Goal: Transaction & Acquisition: Purchase product/service

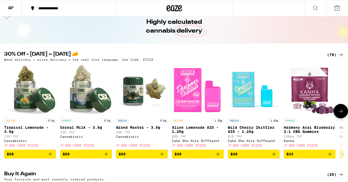
scroll to position [33, 0]
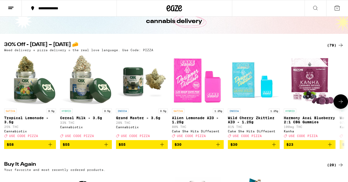
click at [340, 105] on icon at bounding box center [341, 102] width 6 height 6
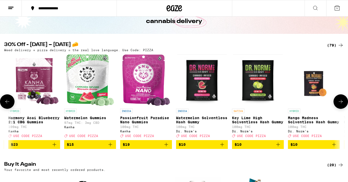
scroll to position [0, 283]
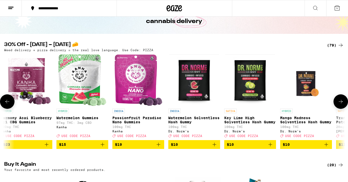
click at [340, 105] on icon at bounding box center [341, 102] width 6 height 6
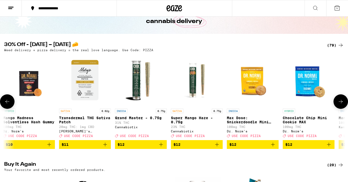
scroll to position [0, 566]
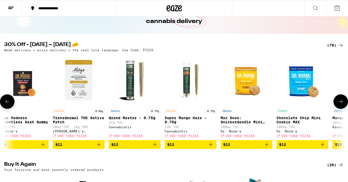
click at [340, 99] on button at bounding box center [340, 101] width 14 height 14
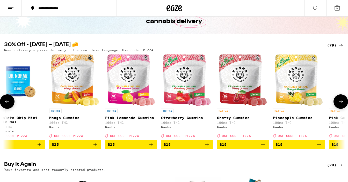
click at [340, 99] on button at bounding box center [340, 101] width 14 height 14
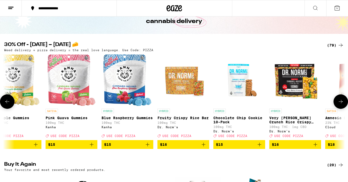
click at [340, 99] on button at bounding box center [340, 101] width 14 height 14
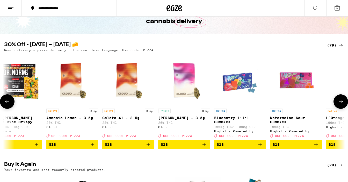
scroll to position [0, 1416]
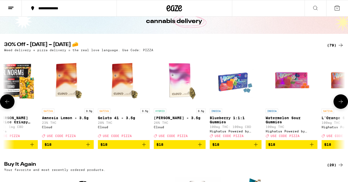
click at [340, 99] on button at bounding box center [340, 101] width 14 height 14
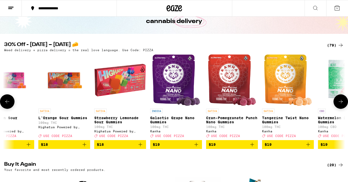
click at [340, 99] on button at bounding box center [340, 101] width 14 height 14
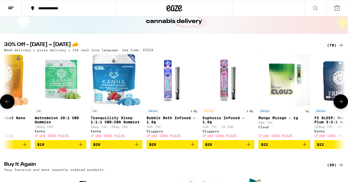
click at [340, 99] on button at bounding box center [340, 101] width 14 height 14
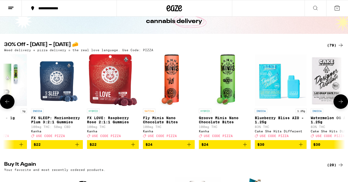
click at [340, 99] on button at bounding box center [340, 101] width 14 height 14
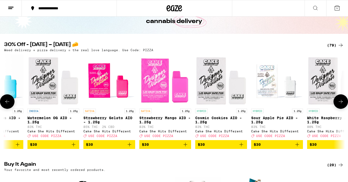
click at [340, 99] on button at bounding box center [340, 101] width 14 height 14
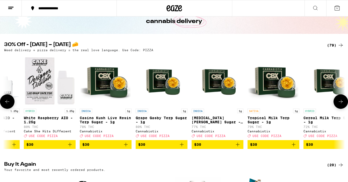
click at [340, 99] on button at bounding box center [340, 101] width 14 height 14
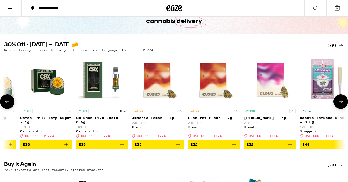
click at [340, 99] on button at bounding box center [340, 101] width 14 height 14
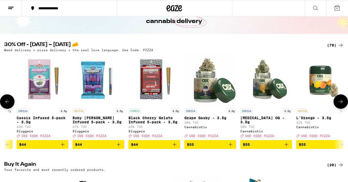
click at [340, 99] on button at bounding box center [340, 101] width 14 height 14
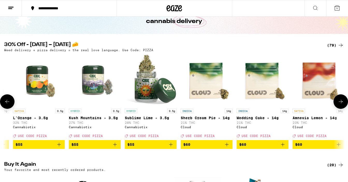
click at [340, 99] on button at bounding box center [340, 101] width 14 height 14
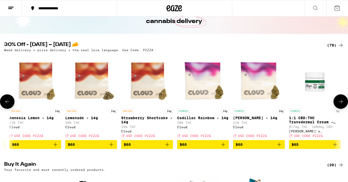
click at [340, 99] on button at bounding box center [340, 101] width 14 height 14
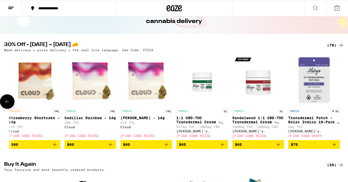
scroll to position [0, 4077]
click at [340, 99] on div at bounding box center [340, 101] width 14 height 14
click at [4, 105] on icon at bounding box center [7, 102] width 6 height 6
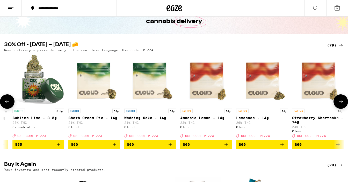
click at [4, 105] on icon at bounding box center [7, 102] width 6 height 6
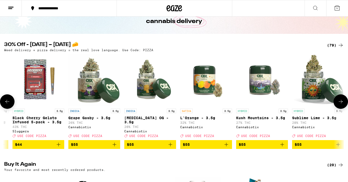
click at [4, 105] on icon at bounding box center [7, 102] width 6 height 6
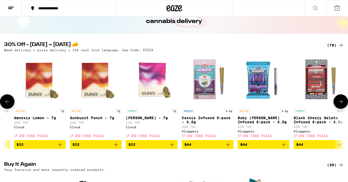
scroll to position [0, 3231]
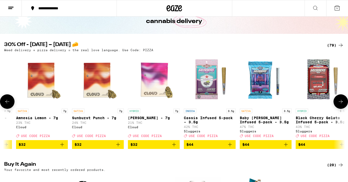
click at [4, 105] on icon at bounding box center [7, 102] width 6 height 6
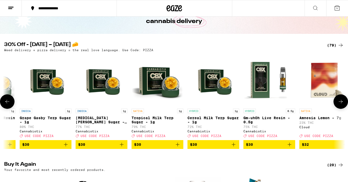
click at [4, 105] on icon at bounding box center [7, 102] width 6 height 6
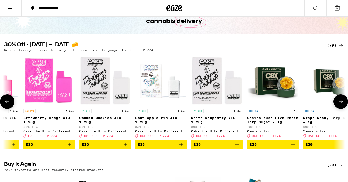
click at [4, 105] on icon at bounding box center [7, 102] width 6 height 6
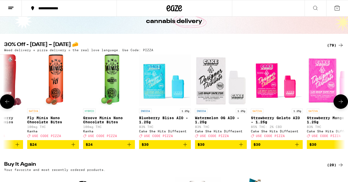
click at [4, 105] on icon at bounding box center [7, 102] width 6 height 6
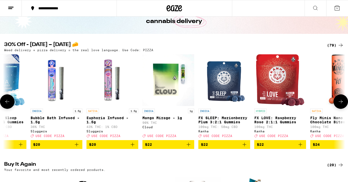
click at [4, 105] on icon at bounding box center [7, 102] width 6 height 6
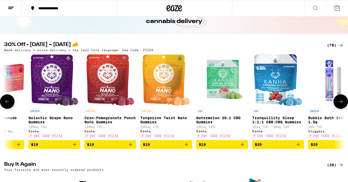
scroll to position [0, 1815]
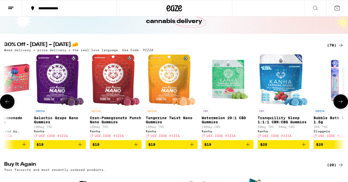
click at [339, 104] on icon at bounding box center [341, 102] width 4 height 4
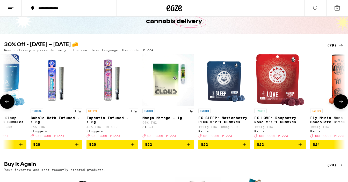
scroll to position [0, 2098]
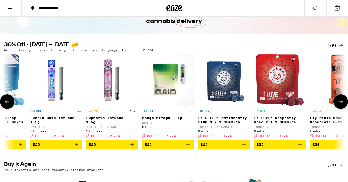
click at [77, 148] on icon "Add to bag" at bounding box center [76, 145] width 6 height 6
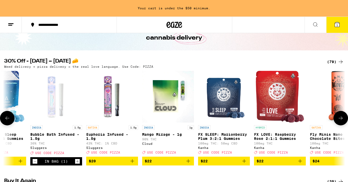
scroll to position [49, 0]
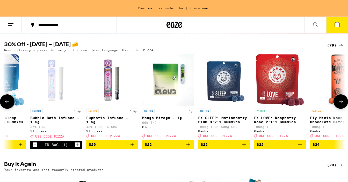
click at [4, 104] on icon at bounding box center [7, 102] width 6 height 6
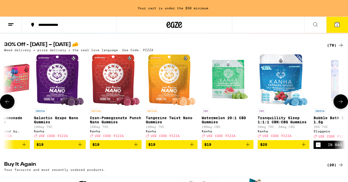
click at [4, 104] on icon at bounding box center [7, 102] width 6 height 6
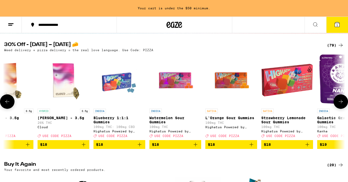
click at [4, 104] on icon at bounding box center [7, 102] width 6 height 6
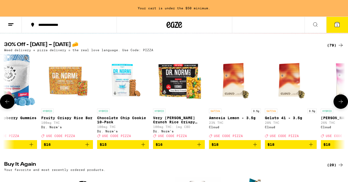
click at [4, 104] on icon at bounding box center [7, 102] width 6 height 6
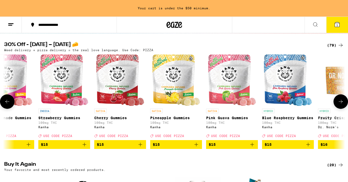
click at [4, 104] on icon at bounding box center [7, 102] width 6 height 6
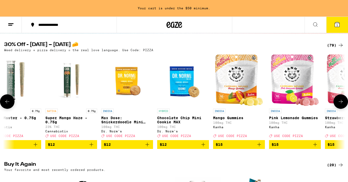
click at [4, 104] on icon at bounding box center [7, 102] width 6 height 6
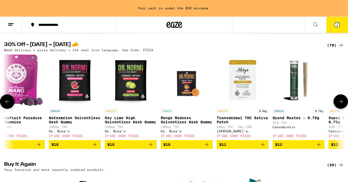
click at [338, 105] on icon at bounding box center [341, 102] width 6 height 6
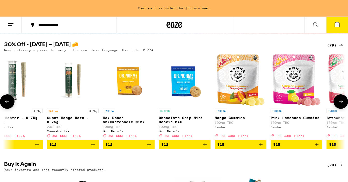
scroll to position [0, 686]
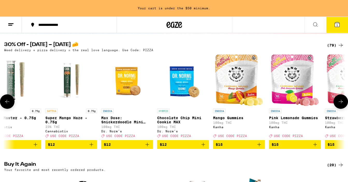
click at [9, 104] on icon at bounding box center [7, 102] width 6 height 6
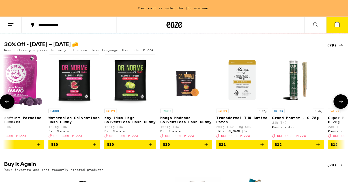
scroll to position [0, 403]
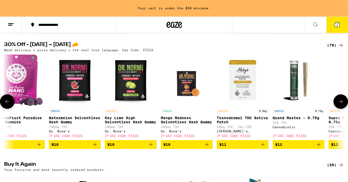
click at [319, 148] on icon "Add to bag" at bounding box center [319, 145] width 6 height 6
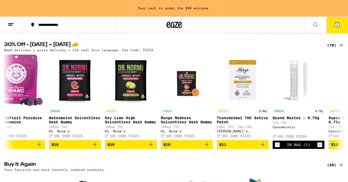
click at [9, 25] on line at bounding box center [10, 25] width 4 height 0
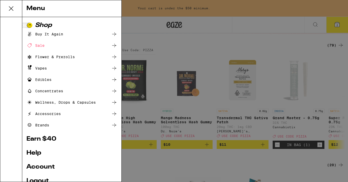
click at [45, 80] on div "Edibles" at bounding box center [38, 80] width 25 height 6
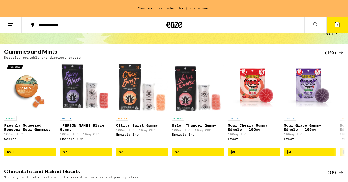
scroll to position [39, 0]
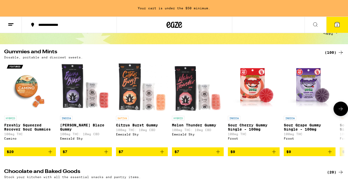
click at [342, 111] on icon at bounding box center [341, 109] width 4 height 4
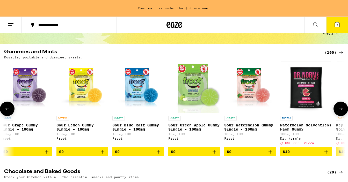
click at [342, 111] on icon at bounding box center [341, 109] width 4 height 4
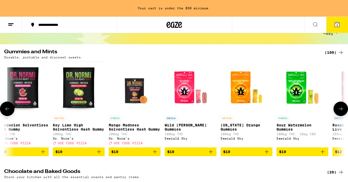
click at [342, 111] on icon at bounding box center [341, 109] width 4 height 4
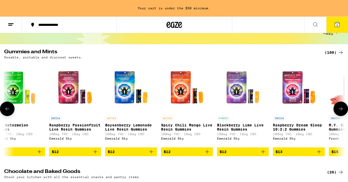
click at [342, 111] on icon at bounding box center [341, 109] width 4 height 4
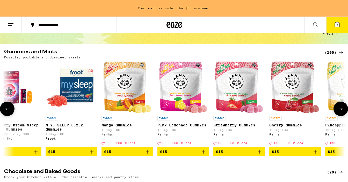
click at [342, 111] on icon at bounding box center [341, 109] width 4 height 4
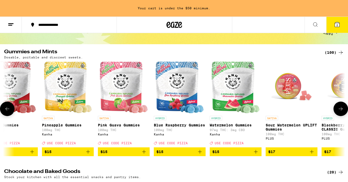
click at [342, 111] on icon at bounding box center [341, 109] width 4 height 4
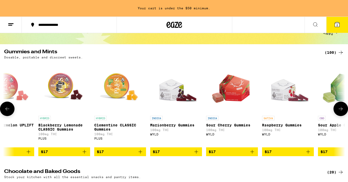
click at [342, 111] on icon at bounding box center [341, 109] width 4 height 4
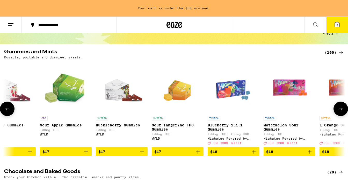
scroll to position [0, 1982]
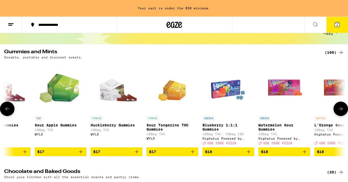
click at [342, 111] on icon at bounding box center [341, 109] width 4 height 4
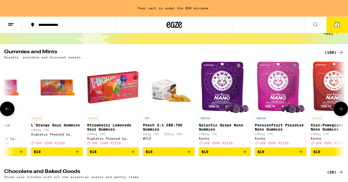
click at [342, 111] on icon at bounding box center [341, 109] width 4 height 4
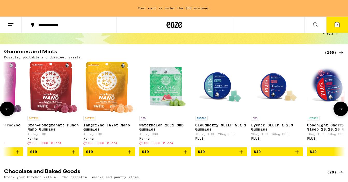
click at [342, 111] on icon at bounding box center [341, 109] width 4 height 4
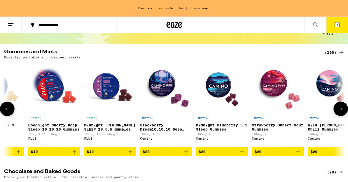
scroll to position [0, 2832]
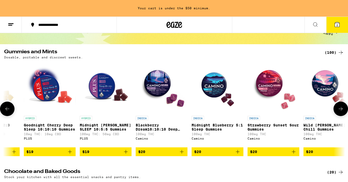
click at [299, 121] on div "INDICA Strawberry Sunset Sour Gummies 100mg THC Camino" at bounding box center [273, 130] width 52 height 29
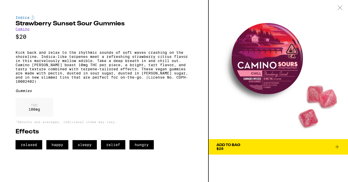
click at [337, 10] on div at bounding box center [340, 8] width 16 height 16
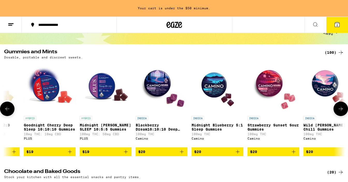
click at [341, 111] on icon at bounding box center [341, 109] width 4 height 4
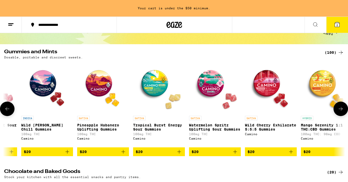
scroll to position [0, 3115]
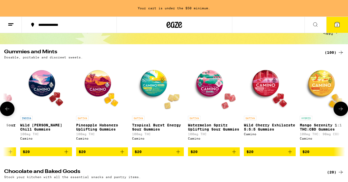
click at [6, 116] on button at bounding box center [7, 109] width 14 height 14
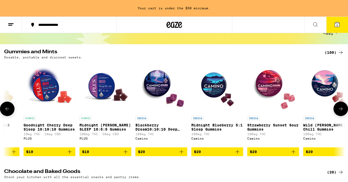
scroll to position [0, 2832]
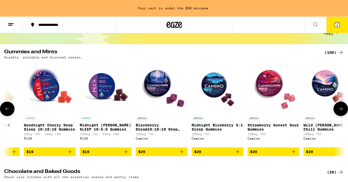
click at [180, 155] on icon "Add to bag" at bounding box center [182, 152] width 6 height 6
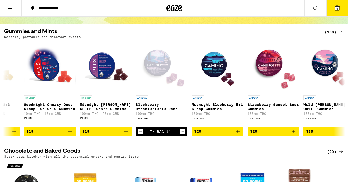
scroll to position [0, 0]
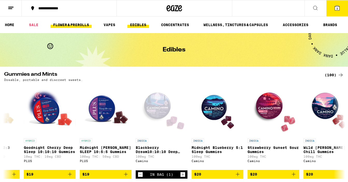
click at [75, 26] on link "FLOWER & PREROLLS" at bounding box center [70, 25] width 41 height 6
click at [67, 23] on link "FLOWER & PREROLLS" at bounding box center [70, 25] width 41 height 6
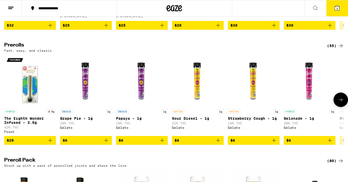
scroll to position [261, 0]
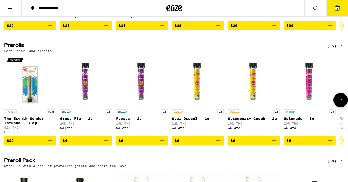
click at [341, 103] on icon at bounding box center [341, 100] width 6 height 6
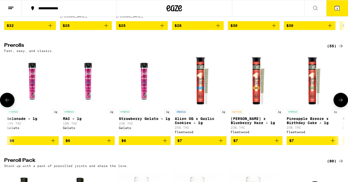
scroll to position [0, 283]
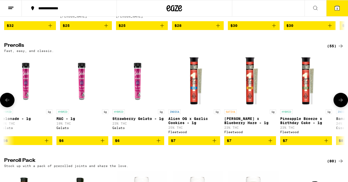
click at [12, 107] on button at bounding box center [7, 100] width 14 height 14
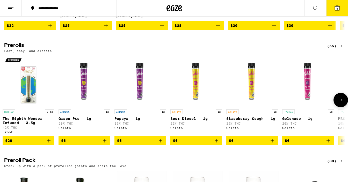
scroll to position [0, 0]
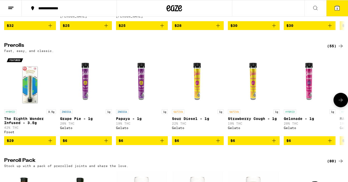
click at [340, 103] on icon at bounding box center [341, 100] width 6 height 6
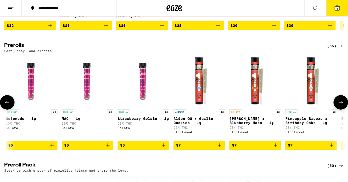
scroll to position [0, 283]
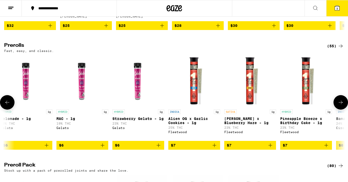
click at [340, 107] on button at bounding box center [340, 102] width 14 height 14
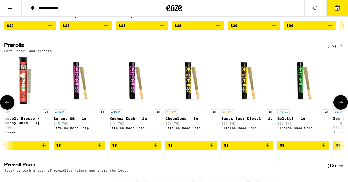
scroll to position [0, 566]
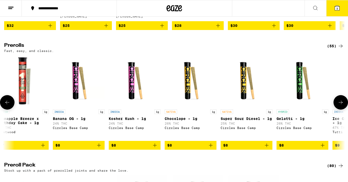
click at [7, 106] on icon at bounding box center [7, 102] width 6 height 6
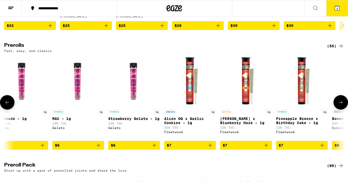
scroll to position [0, 283]
